Goal: Task Accomplishment & Management: Manage account settings

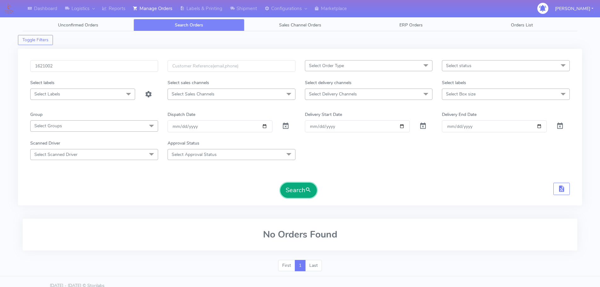
click at [298, 184] on button "Search" at bounding box center [298, 190] width 37 height 15
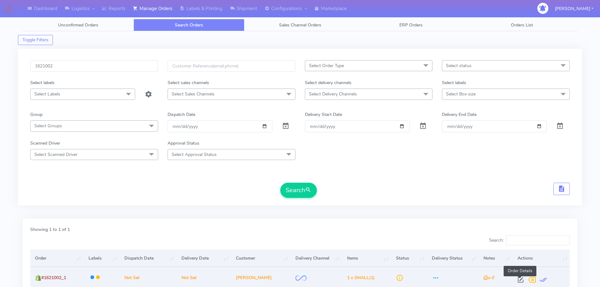
click at [520, 278] on span at bounding box center [520, 281] width 11 height 6
select select "2"
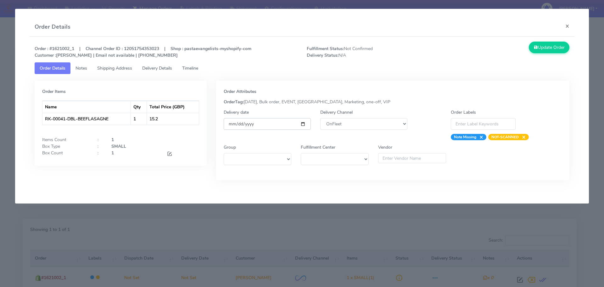
click at [301, 124] on input "date" at bounding box center [267, 124] width 87 height 12
type input "[DATE]"
click at [188, 67] on span "Timeline" at bounding box center [190, 68] width 16 height 6
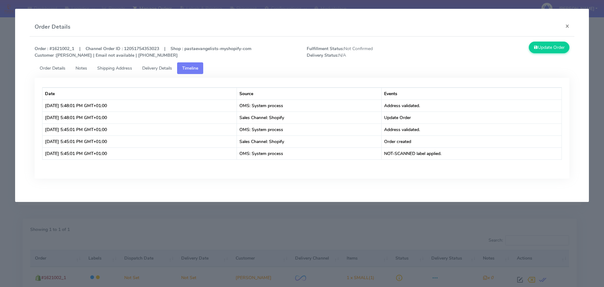
click at [61, 68] on span "Order Details" at bounding box center [53, 68] width 26 height 6
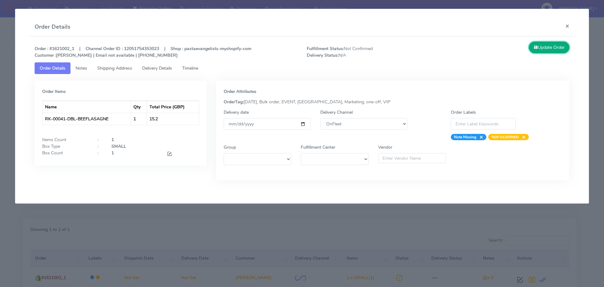
click at [551, 44] on button "Update Order" at bounding box center [549, 48] width 41 height 12
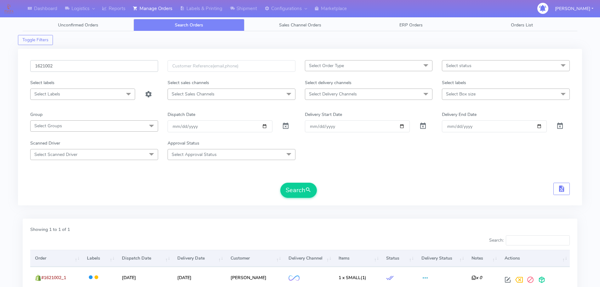
click at [119, 68] on input "1621002" at bounding box center [94, 66] width 128 height 12
paste input "18285"
type input "1618285"
click at [280, 183] on button "Search" at bounding box center [298, 190] width 37 height 15
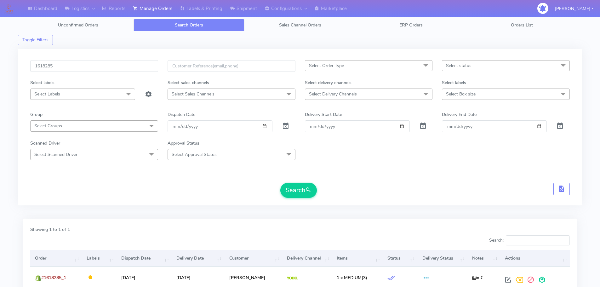
click at [438, 171] on form "1618285 Select Order Type Select All MEALS ATAVI One Off Pasta Club Gift Kit Ev…" at bounding box center [299, 129] width 539 height 138
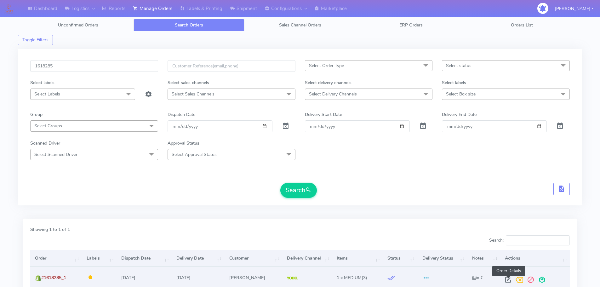
click at [507, 280] on span at bounding box center [507, 281] width 11 height 6
select select "5"
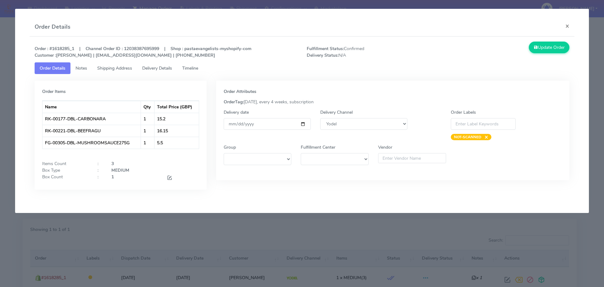
click at [198, 71] on span "Timeline" at bounding box center [190, 68] width 16 height 6
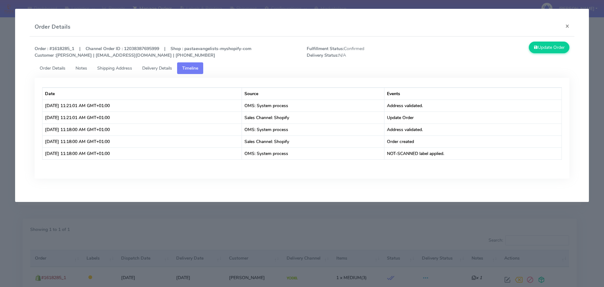
click at [56, 69] on span "Order Details" at bounding box center [53, 68] width 26 height 6
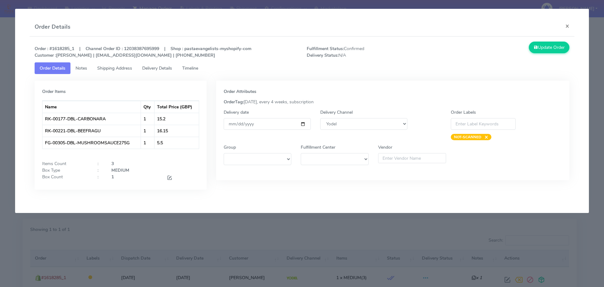
drag, startPoint x: 191, startPoint y: 66, endPoint x: 203, endPoint y: 84, distance: 22.0
click at [191, 66] on span "Timeline" at bounding box center [190, 68] width 16 height 6
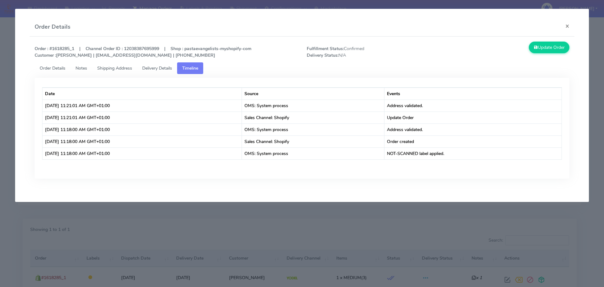
drag, startPoint x: 496, startPoint y: 233, endPoint x: 485, endPoint y: 238, distance: 12.7
click at [496, 233] on modal-container "Order Details × Order : #1618285_1 | Channel Order ID : 12038387695999 | Shop :…" at bounding box center [302, 143] width 604 height 287
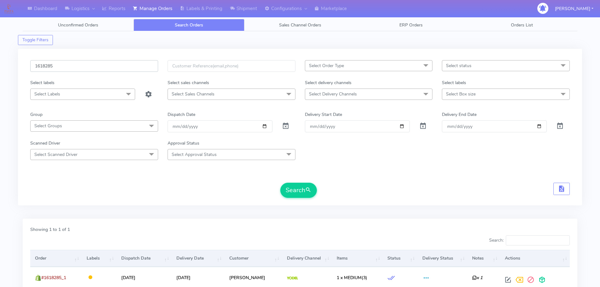
click at [130, 63] on input "1618285" at bounding box center [94, 66] width 128 height 12
paste input "9373"
type input "1619373"
click at [280, 183] on button "Search" at bounding box center [298, 190] width 37 height 15
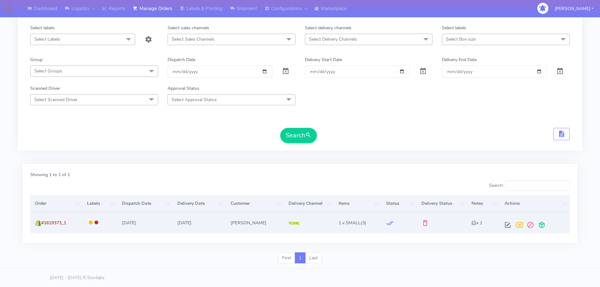
scroll to position [55, 0]
click at [510, 224] on span at bounding box center [507, 226] width 11 height 6
select select "5"
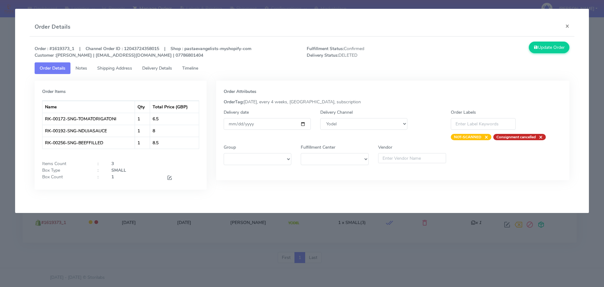
click at [197, 67] on span "Timeline" at bounding box center [190, 68] width 16 height 6
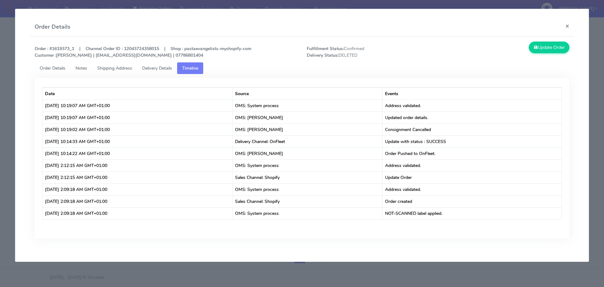
click at [474, 29] on div "Order Details ×" at bounding box center [303, 27] width 546 height 19
drag, startPoint x: 568, startPoint y: 26, endPoint x: 567, endPoint y: 30, distance: 3.8
click at [568, 26] on button "×" at bounding box center [568, 26] width 14 height 17
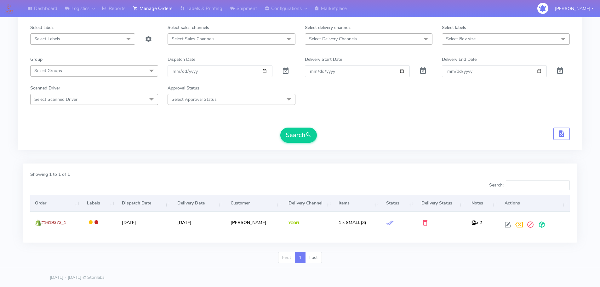
click at [466, 118] on form "1619373 Select Order Type Select All MEALS ATAVI One Off Pasta Club Gift Kit Ev…" at bounding box center [299, 74] width 539 height 138
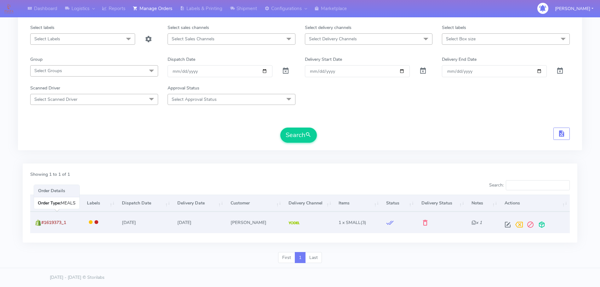
drag, startPoint x: 58, startPoint y: 223, endPoint x: 43, endPoint y: 224, distance: 14.2
click at [43, 224] on td "#1619373_1" at bounding box center [56, 222] width 52 height 21
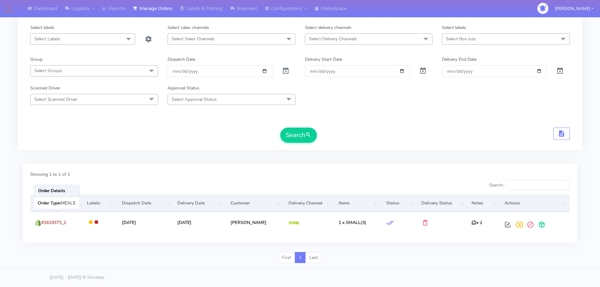
copy span "#1619373_1"
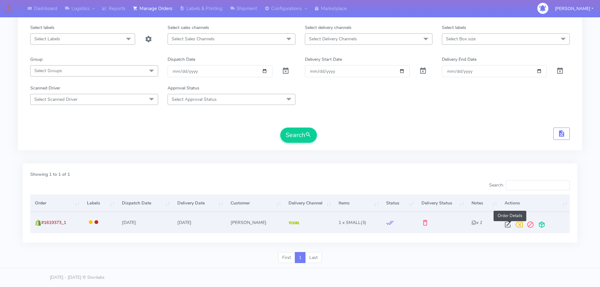
click at [511, 227] on span at bounding box center [507, 226] width 11 height 6
select select "5"
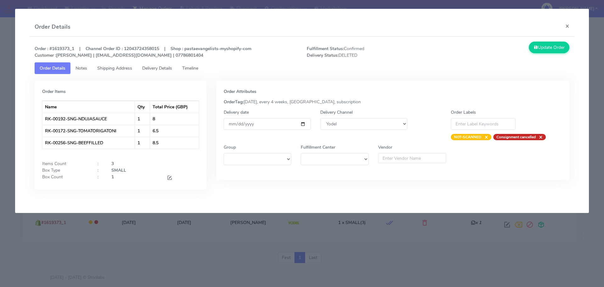
click at [510, 135] on strong "Consignment cancelled" at bounding box center [516, 136] width 39 height 5
copy strong "Consignment cancelled"
click at [195, 71] on link "Timeline" at bounding box center [190, 68] width 26 height 12
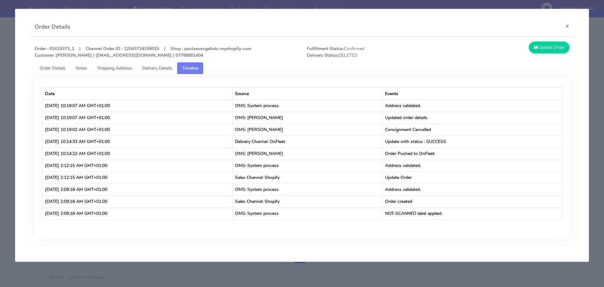
click at [460, 57] on div "Update Order" at bounding box center [507, 50] width 136 height 17
click at [565, 25] on button "×" at bounding box center [568, 26] width 14 height 17
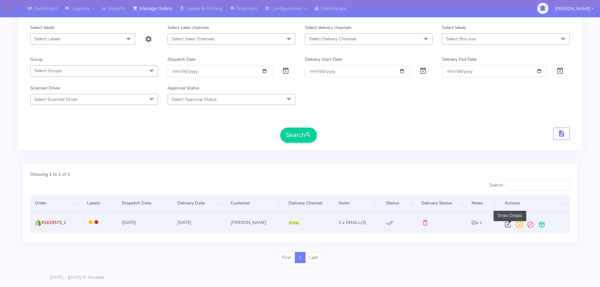
click at [507, 224] on span at bounding box center [507, 226] width 11 height 6
select select "5"
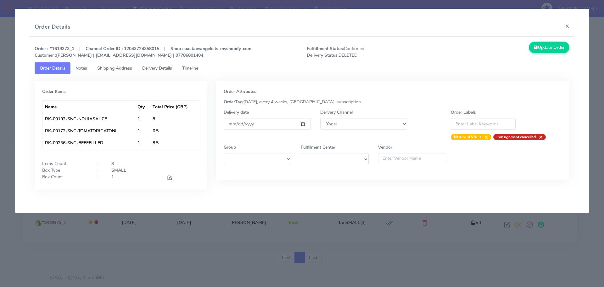
click at [0, 99] on modal-container "Order Details × Order : #1619373_1 | Channel Order ID : 12043724358015 | Shop :…" at bounding box center [302, 143] width 604 height 287
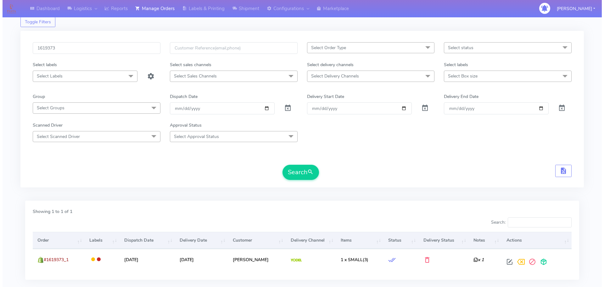
scroll to position [0, 0]
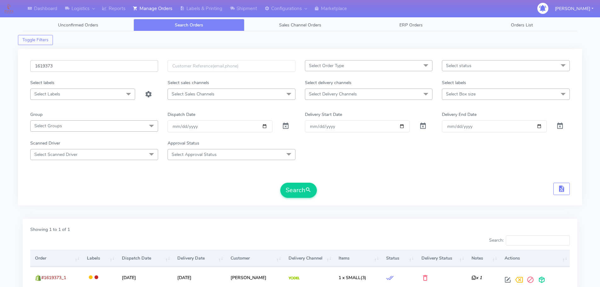
click at [127, 62] on input "1619373" at bounding box center [94, 66] width 128 height 12
paste input "8345"
type input "1618345"
click at [280, 183] on button "Search" at bounding box center [298, 190] width 37 height 15
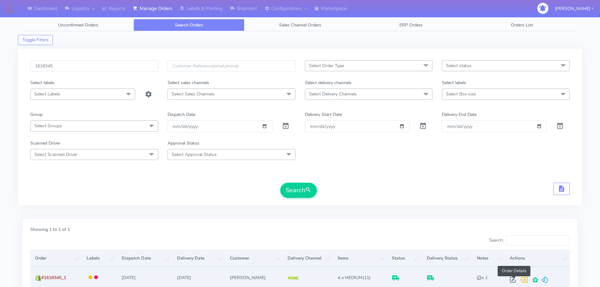
click at [513, 280] on span at bounding box center [512, 281] width 11 height 6
select select "5"
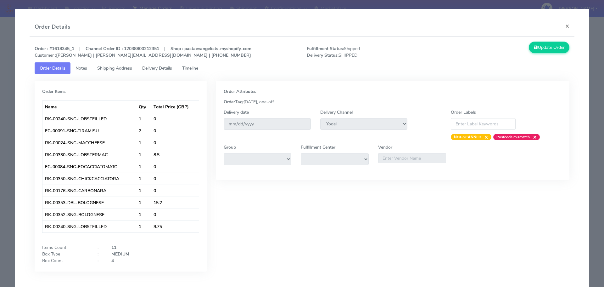
click at [164, 66] on span "Delivery Details" at bounding box center [157, 68] width 30 height 6
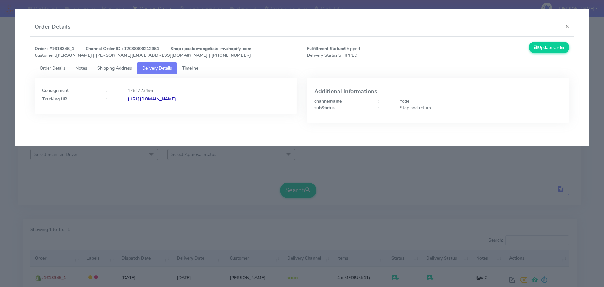
drag, startPoint x: 260, startPoint y: 112, endPoint x: 196, endPoint y: 114, distance: 63.6
click at [196, 114] on div "Consignment : 1261723496 Tracking URL : [URL][DOMAIN_NAME]" at bounding box center [166, 105] width 272 height 54
copy strong "JJD0002249960881697"
